Goal: Task Accomplishment & Management: Use online tool/utility

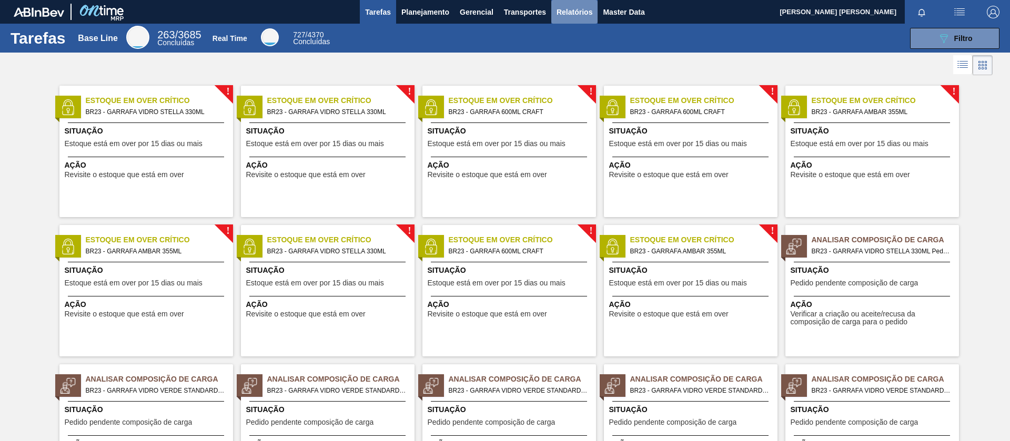
click at [587, 19] on button "Relatórios" at bounding box center [574, 12] width 46 height 24
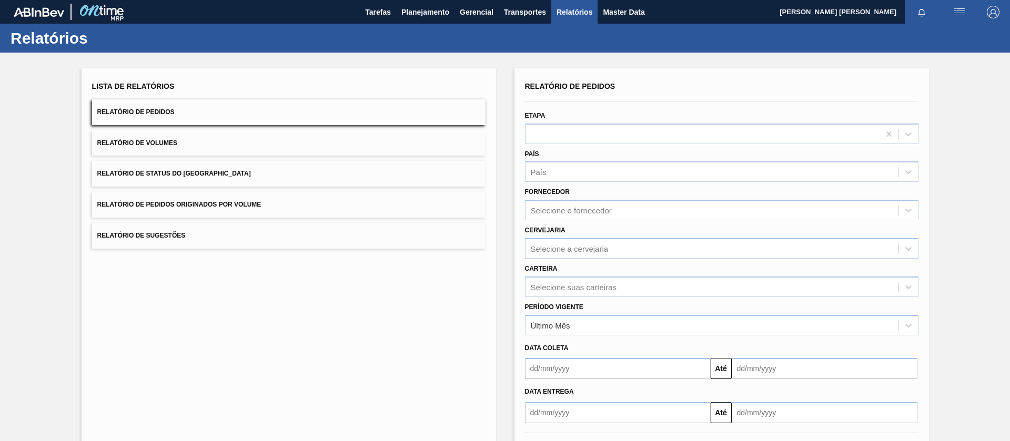
click at [311, 212] on button "Relatório de Pedidos Originados por Volume" at bounding box center [288, 205] width 393 height 26
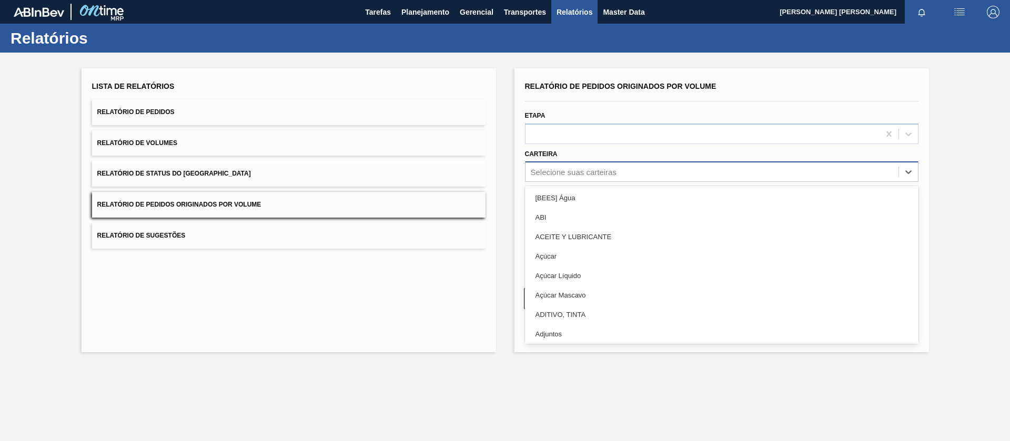
click at [561, 170] on div "Selecione suas carteiras" at bounding box center [574, 172] width 86 height 9
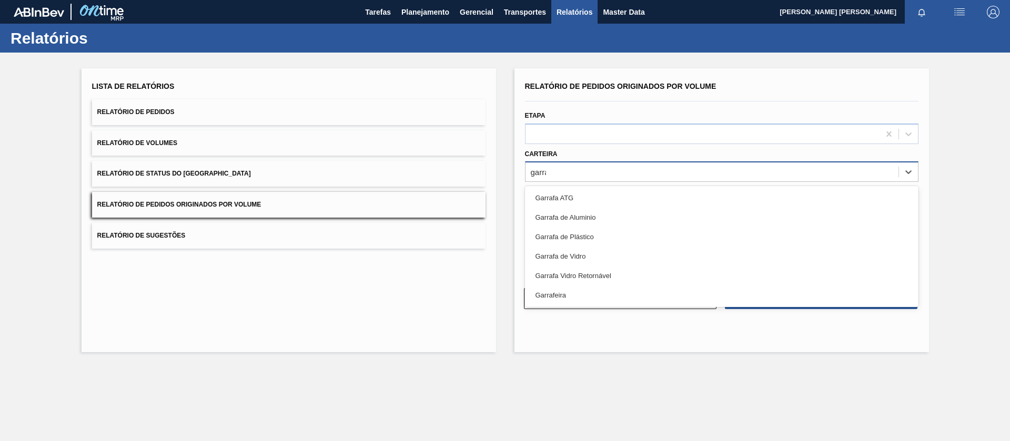
type input "garraf"
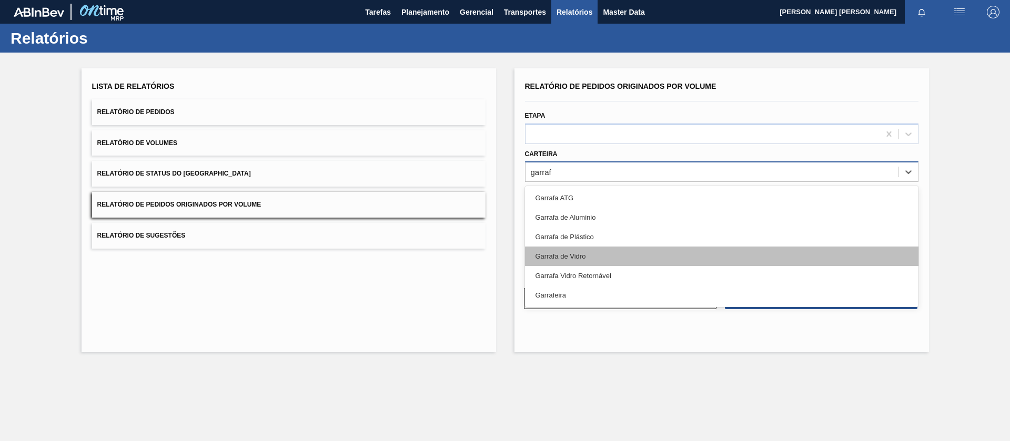
click at [576, 257] on div "Garrafa de Vidro" at bounding box center [721, 256] width 393 height 19
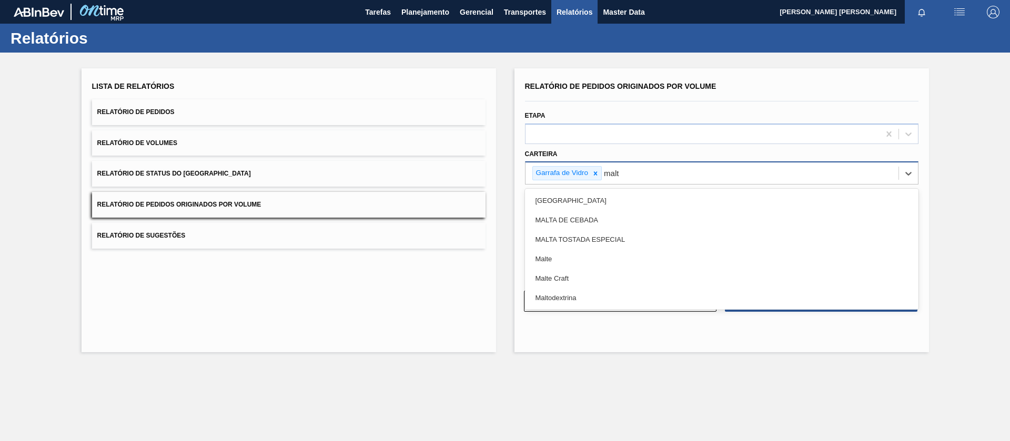
type input "malte"
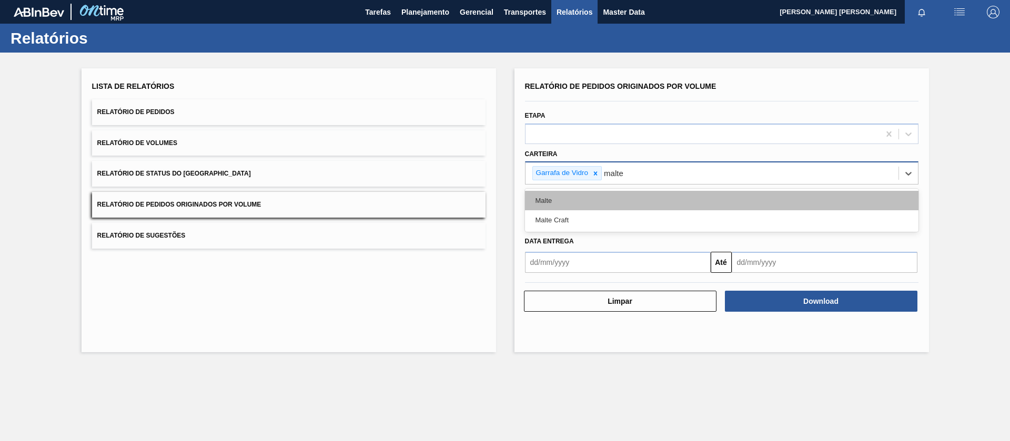
click at [568, 200] on div "Malte" at bounding box center [721, 200] width 393 height 19
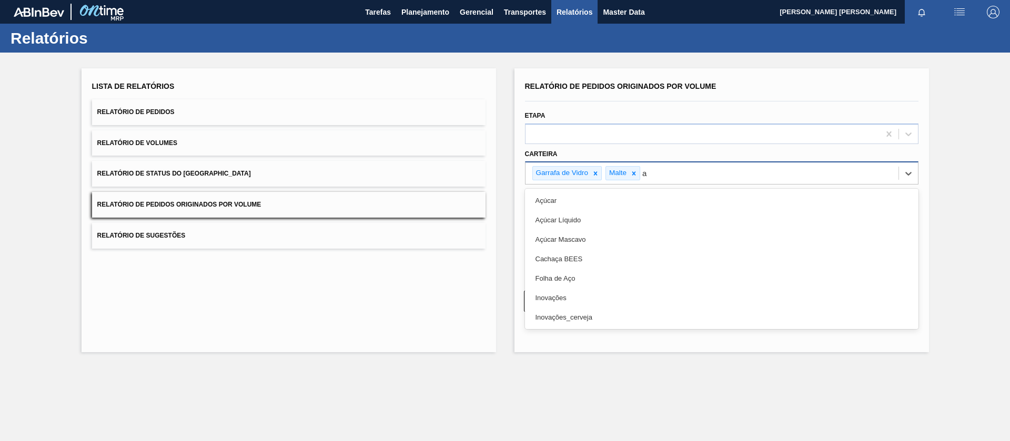
type input "aç"
click at [568, 200] on div "Açúcar" at bounding box center [721, 200] width 393 height 19
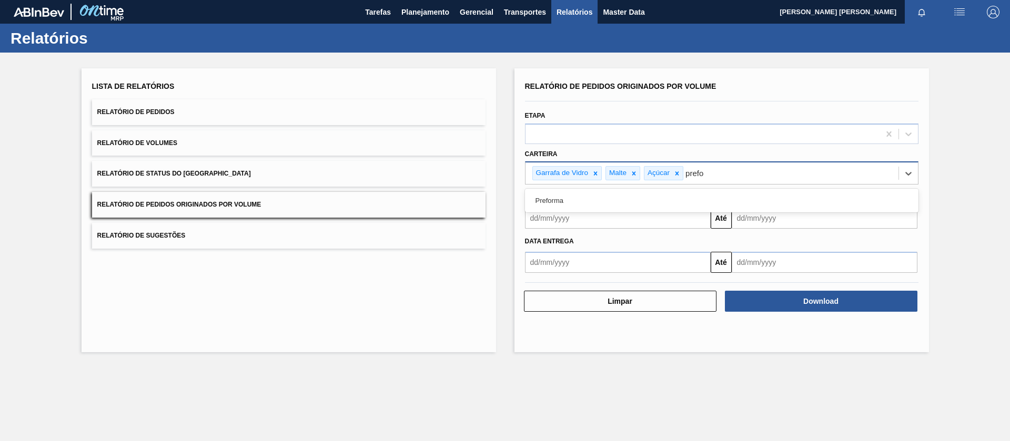
type input "prefor"
click at [568, 200] on div "Preforma" at bounding box center [721, 200] width 393 height 19
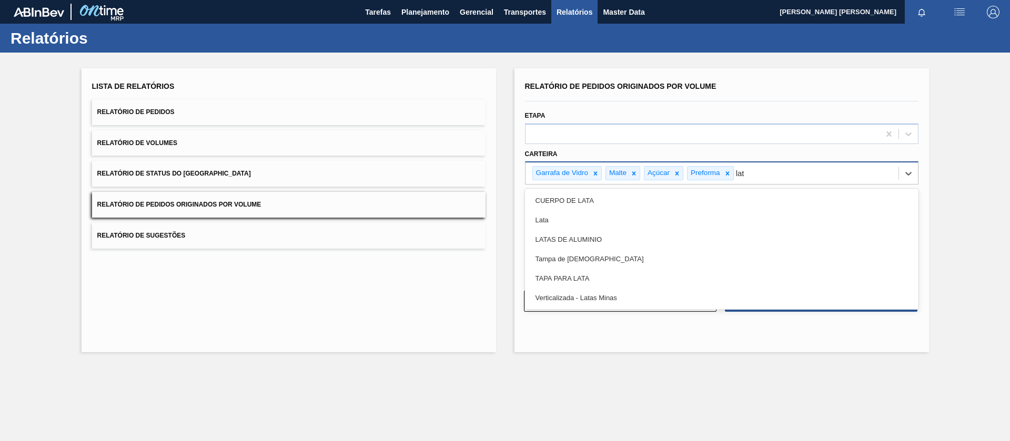
type input "lata"
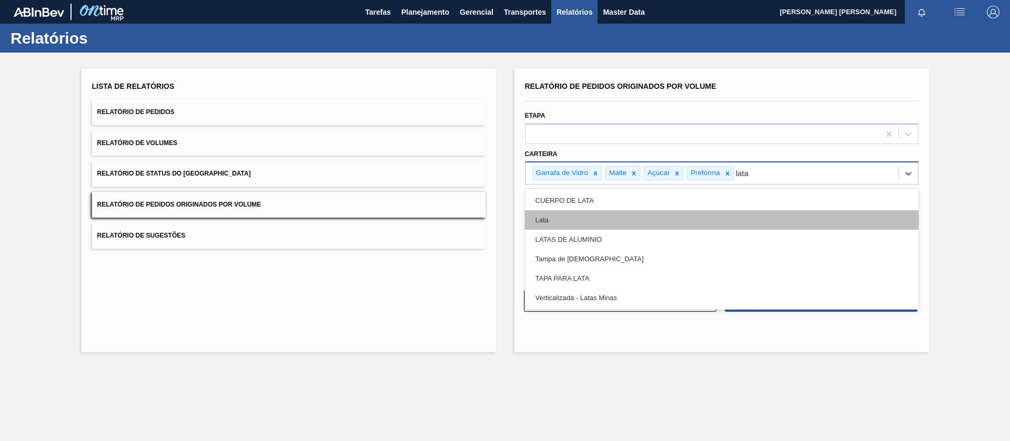
click at [565, 214] on div "Lata" at bounding box center [721, 219] width 393 height 19
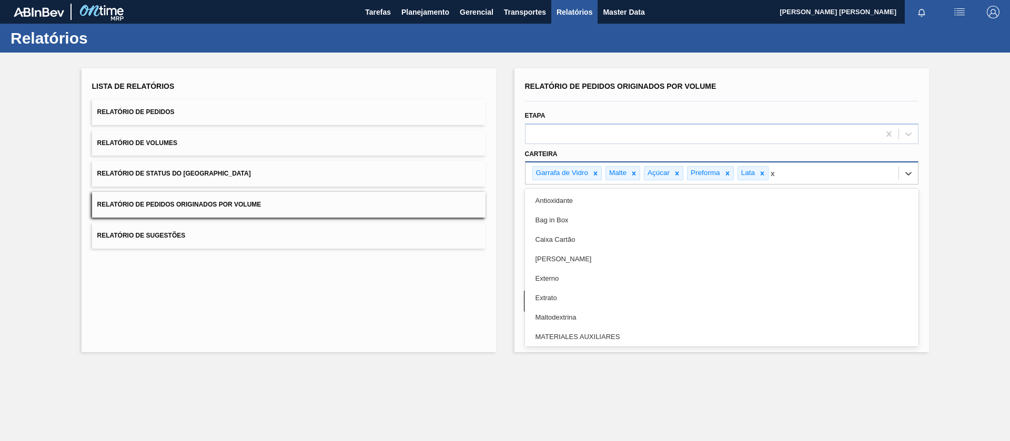
type input "xa"
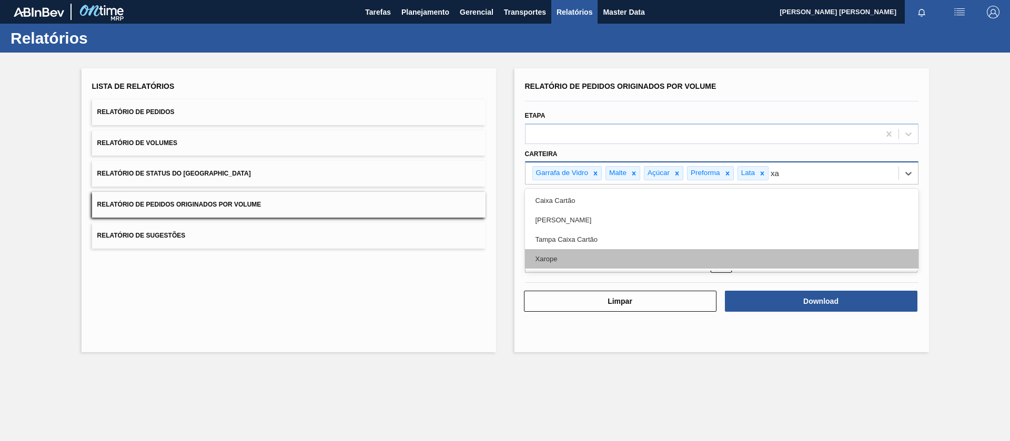
click at [602, 265] on div "Xarope" at bounding box center [721, 258] width 393 height 19
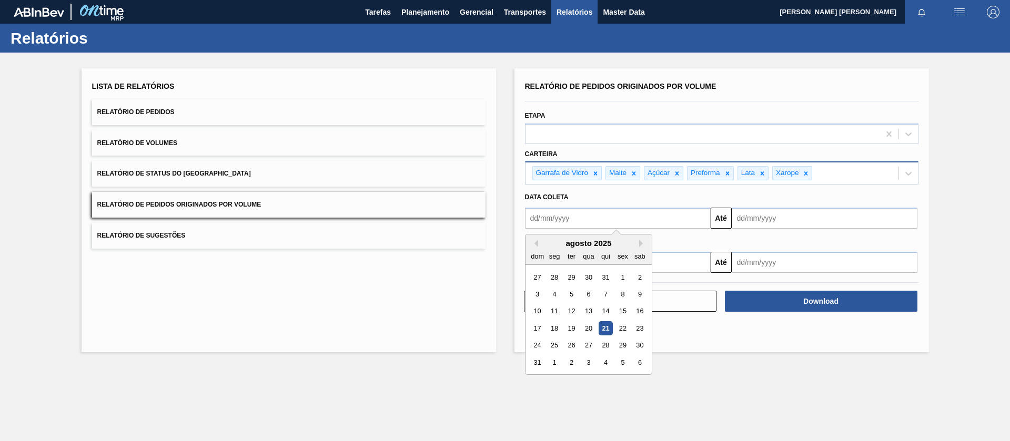
click at [632, 219] on input "text" at bounding box center [618, 218] width 186 height 21
click at [533, 241] on button "Previous Month" at bounding box center [534, 243] width 7 height 7
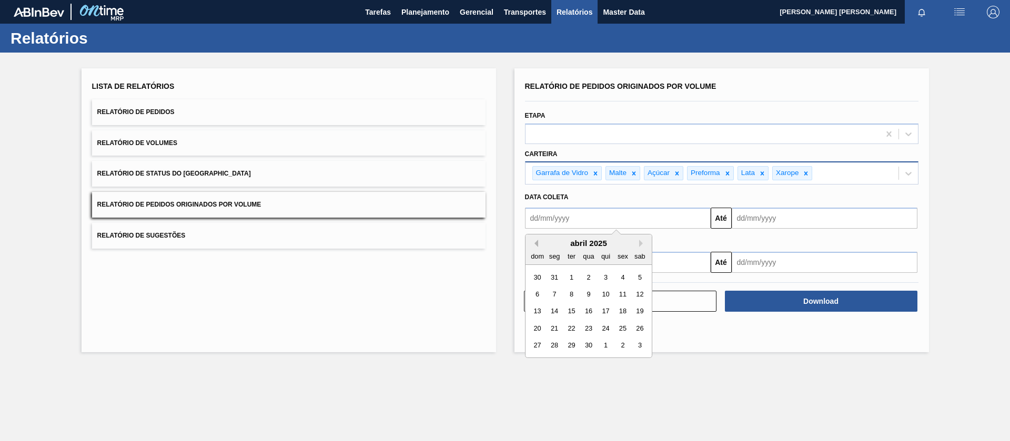
click at [536, 242] on button "Previous Month" at bounding box center [534, 243] width 7 height 7
click at [538, 248] on div "dom seg ter qua qui sex sab" at bounding box center [588, 256] width 126 height 17
click at [537, 247] on button "Previous Month" at bounding box center [534, 243] width 7 height 7
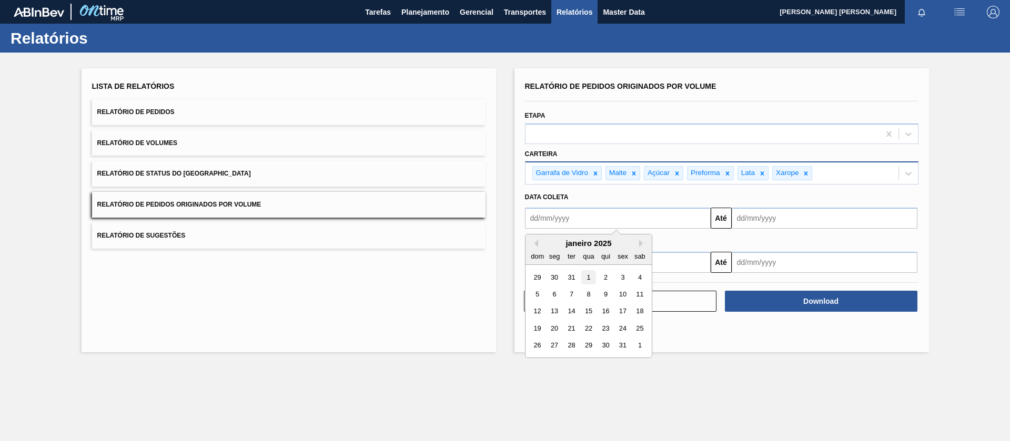
click at [583, 275] on div "1" at bounding box center [588, 277] width 14 height 14
type input "[DATE]"
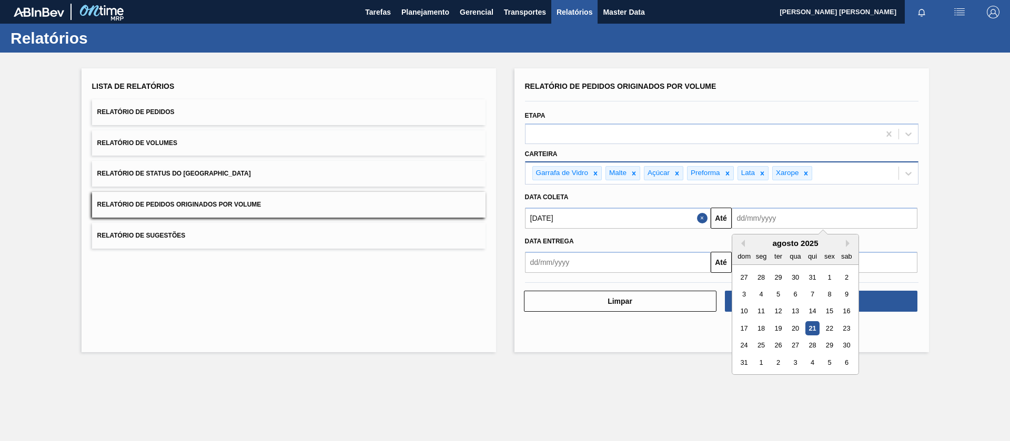
click at [766, 218] on input "text" at bounding box center [824, 218] width 186 height 21
click at [815, 326] on div "21" at bounding box center [812, 328] width 14 height 14
type input "[DATE]"
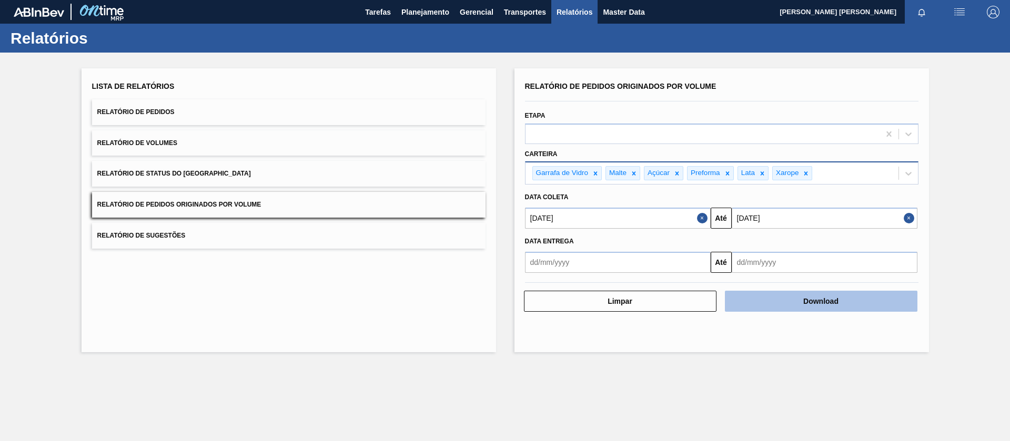
click at [779, 297] on button "Download" at bounding box center [821, 301] width 192 height 21
